Goal: Task Accomplishment & Management: Manage account settings

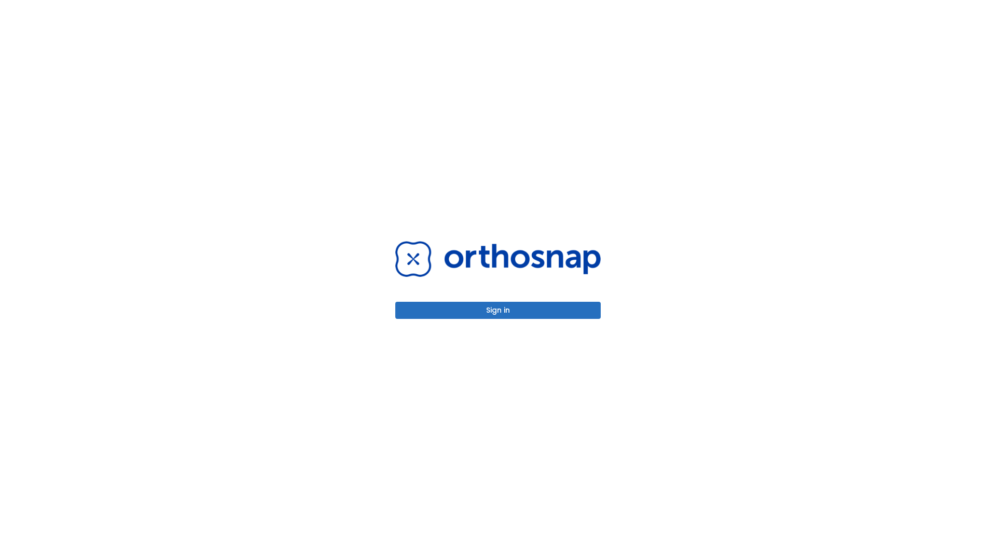
click at [498, 310] on button "Sign in" at bounding box center [497, 310] width 205 height 17
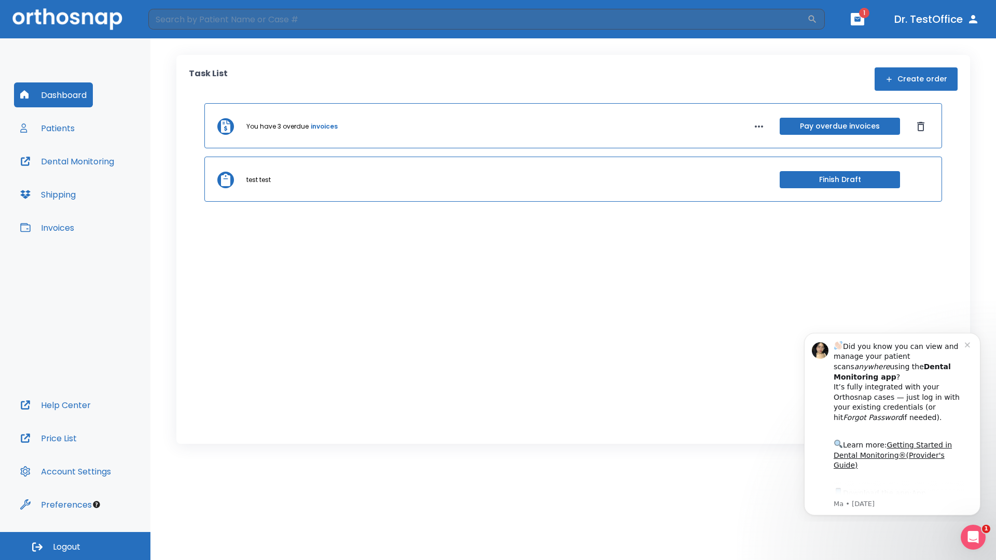
click at [75, 546] on span "Logout" at bounding box center [66, 547] width 27 height 11
